Goal: Transaction & Acquisition: Purchase product/service

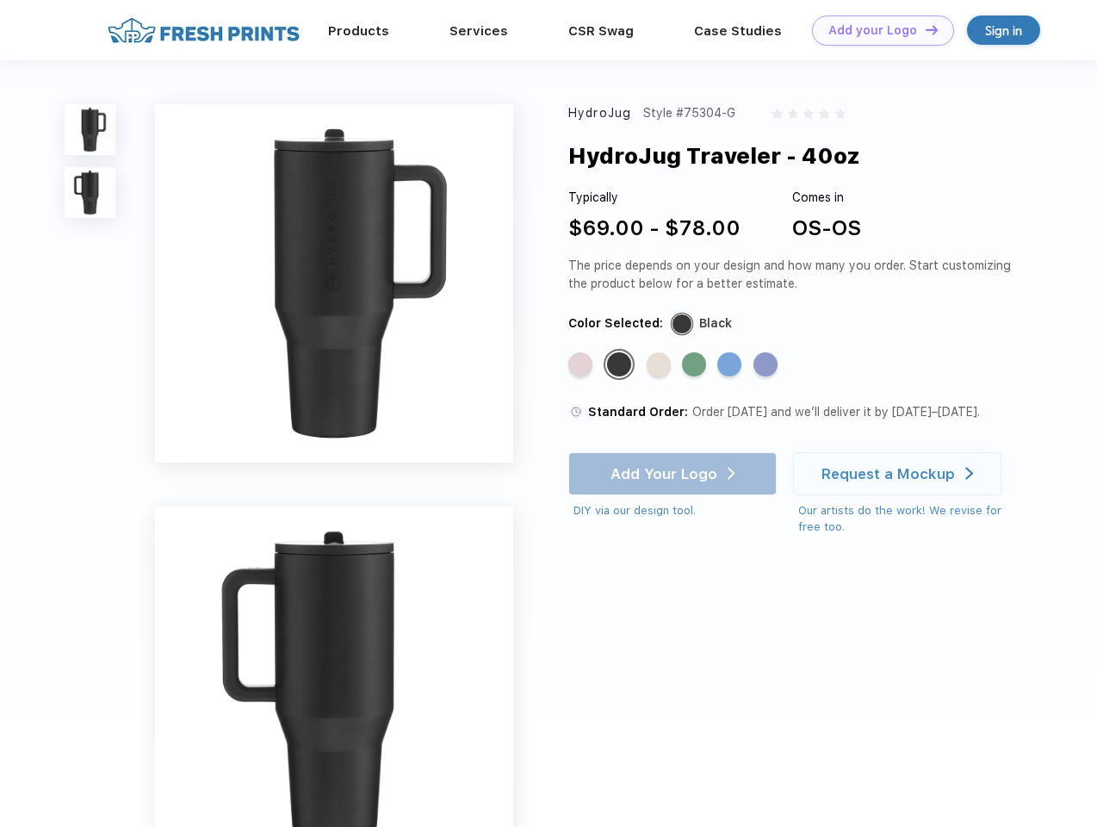
click at [877, 30] on link "Add your Logo Design Tool" at bounding box center [883, 30] width 142 height 30
click at [0, 0] on div "Design Tool" at bounding box center [0, 0] width 0 height 0
click at [924, 29] on link "Add your Logo Design Tool" at bounding box center [883, 30] width 142 height 30
click at [90, 129] on img at bounding box center [90, 129] width 51 height 51
click at [90, 193] on img at bounding box center [90, 192] width 51 height 51
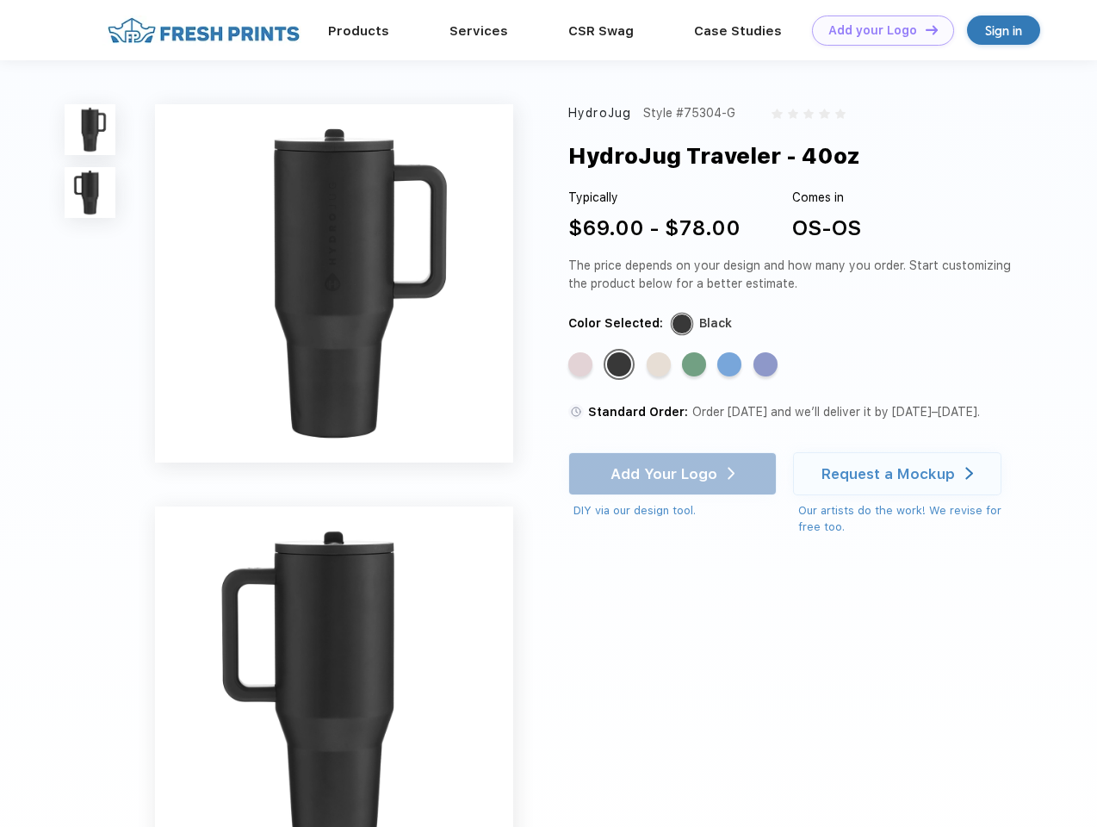
click at [582, 365] on div "Standard Color" at bounding box center [580, 364] width 24 height 24
click at [621, 365] on div "Standard Color" at bounding box center [619, 364] width 24 height 24
click at [660, 365] on div "Standard Color" at bounding box center [659, 364] width 24 height 24
click at [696, 365] on div "Standard Color" at bounding box center [694, 364] width 24 height 24
click at [731, 365] on div "Standard Color" at bounding box center [729, 364] width 24 height 24
